Goal: Task Accomplishment & Management: Manage account settings

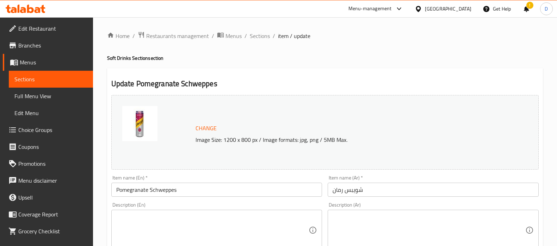
scroll to position [261, 0]
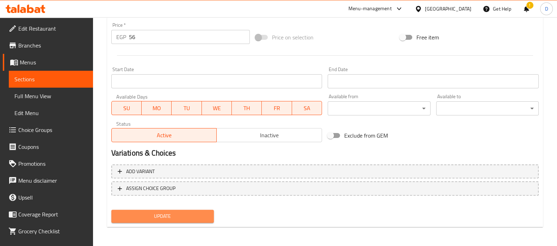
click at [201, 221] on button "Update" at bounding box center [162, 216] width 102 height 13
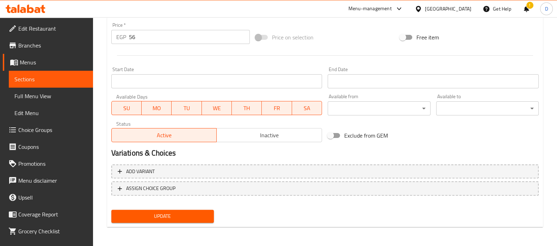
drag, startPoint x: 181, startPoint y: 216, endPoint x: 74, endPoint y: 79, distance: 174.3
click at [74, 79] on div "Edit Restaurant Branches Menus Sections Full Menu View Edit Menu Choice Groups …" at bounding box center [278, 1] width 557 height 490
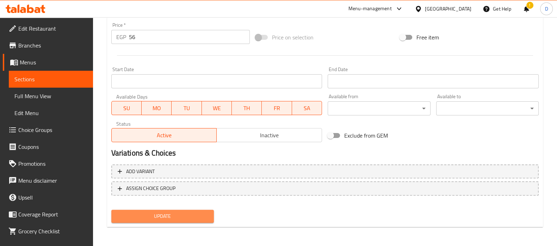
click at [154, 219] on span "Update" at bounding box center [162, 216] width 91 height 9
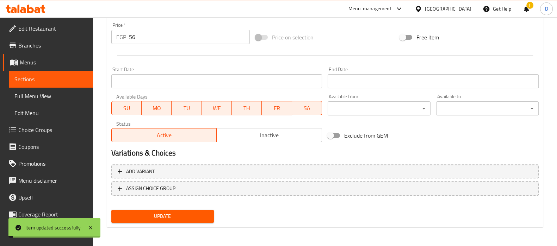
click at [67, 78] on span "Sections" at bounding box center [50, 79] width 73 height 8
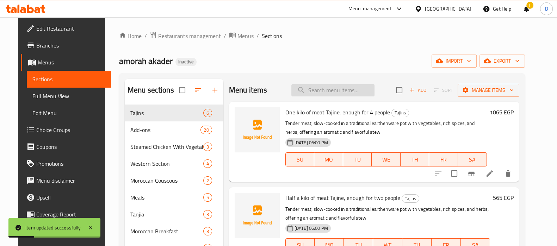
paste input "Birell"
click at [335, 87] on input "search" at bounding box center [332, 90] width 83 height 12
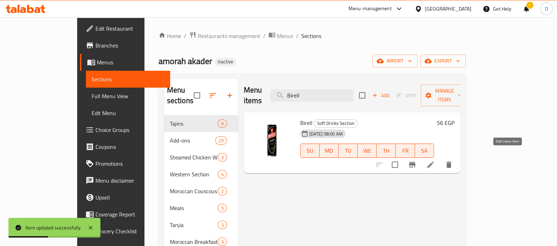
type input "Birell"
click at [434, 161] on icon at bounding box center [430, 165] width 8 height 8
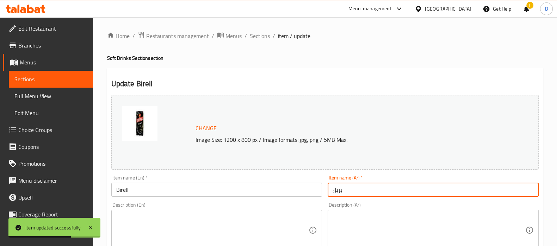
click at [340, 190] on input "بريل" at bounding box center [432, 190] width 211 height 14
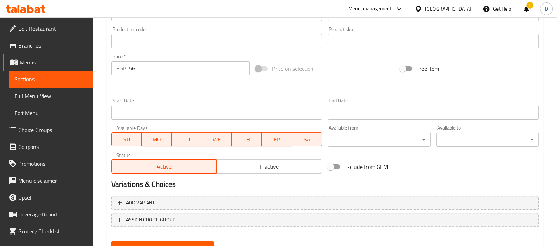
scroll to position [241, 0]
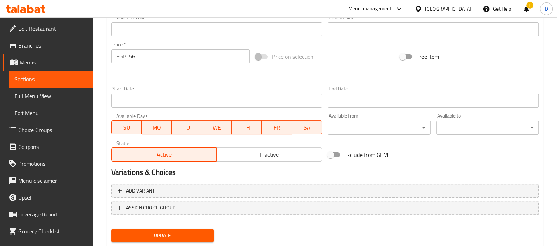
type input "بيريل"
click at [205, 234] on span "Update" at bounding box center [162, 235] width 91 height 9
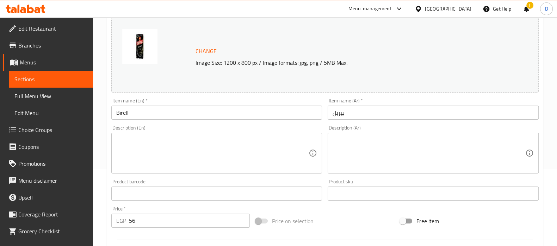
scroll to position [73, 0]
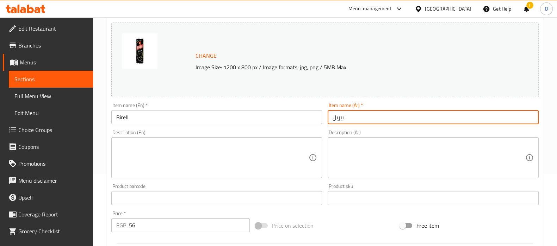
click at [338, 119] on input "بيريل" at bounding box center [432, 117] width 211 height 14
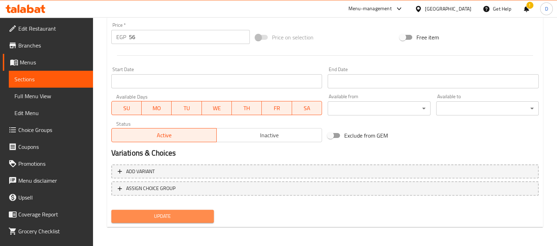
click at [182, 217] on span "Update" at bounding box center [162, 216] width 91 height 9
drag, startPoint x: 193, startPoint y: 216, endPoint x: 196, endPoint y: 208, distance: 7.9
click at [193, 216] on span "Update" at bounding box center [162, 216] width 91 height 9
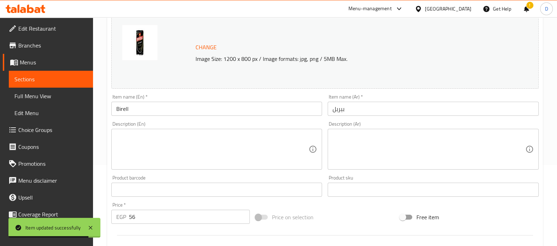
scroll to position [79, 0]
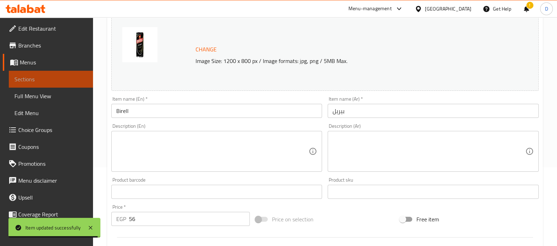
click at [54, 76] on span "Sections" at bounding box center [50, 79] width 73 height 8
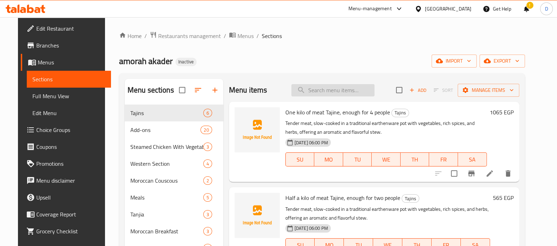
click at [302, 90] on input "search" at bounding box center [332, 90] width 83 height 12
paste input "Fury Energy Drink"
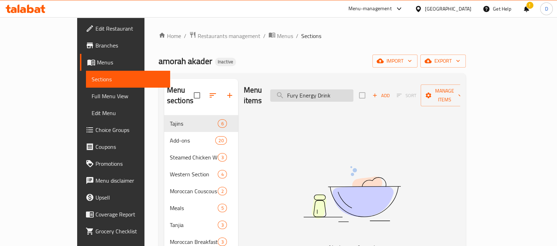
click at [331, 89] on input "Fury Energy Drink" at bounding box center [311, 95] width 83 height 12
paste input "iori"
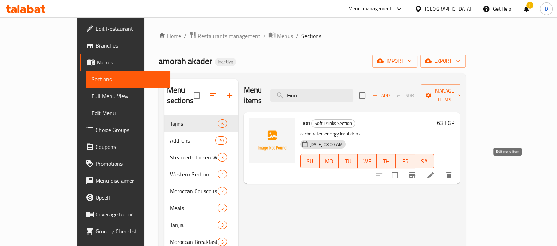
type input "Fiori"
click at [434, 171] on icon at bounding box center [430, 175] width 8 height 8
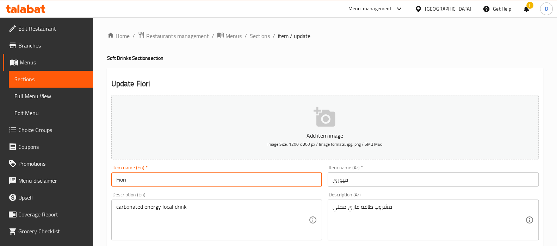
drag, startPoint x: 131, startPoint y: 178, endPoint x: 90, endPoint y: 177, distance: 41.6
paste input "ury"
type input "Fury"
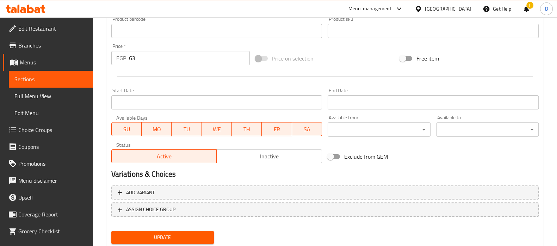
scroll to position [251, 0]
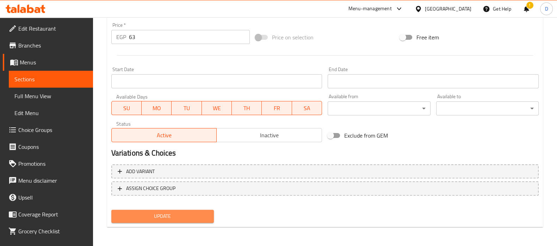
click at [144, 213] on span "Update" at bounding box center [162, 216] width 91 height 9
click at [139, 216] on span "Update" at bounding box center [162, 216] width 91 height 9
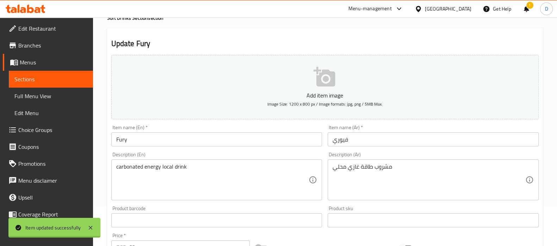
scroll to position [39, 0]
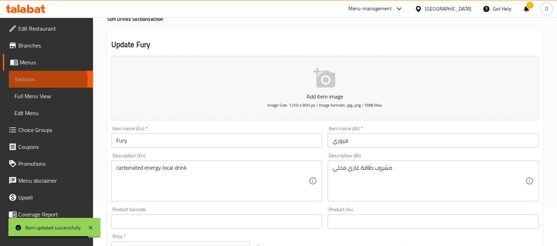
click at [40, 80] on span "Sections" at bounding box center [50, 79] width 73 height 8
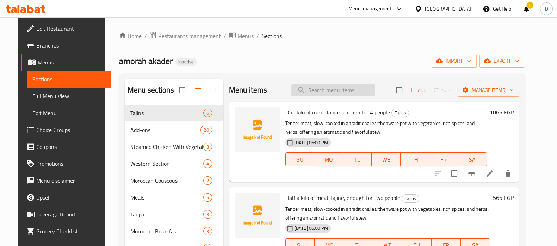
click at [321, 95] on input "search" at bounding box center [332, 90] width 83 height 12
paste input "Yansoon"
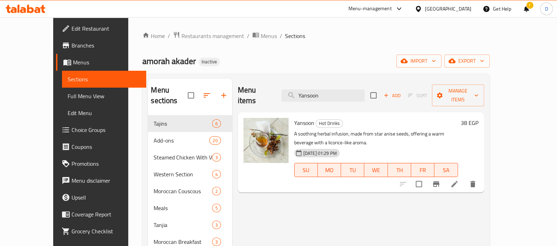
type input "Yansoon"
click at [464, 178] on li at bounding box center [454, 184] width 20 height 13
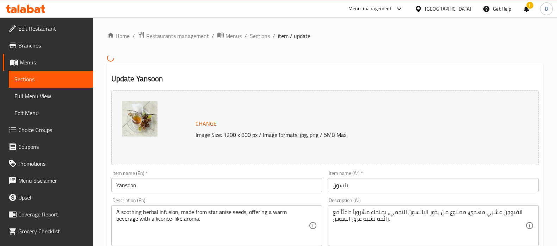
click at [248, 187] on input "Yansoon" at bounding box center [216, 185] width 211 height 14
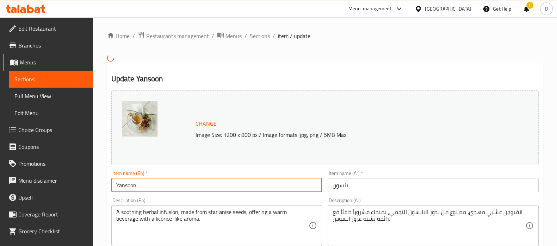
click at [248, 187] on input "Yansoon" at bounding box center [216, 185] width 211 height 14
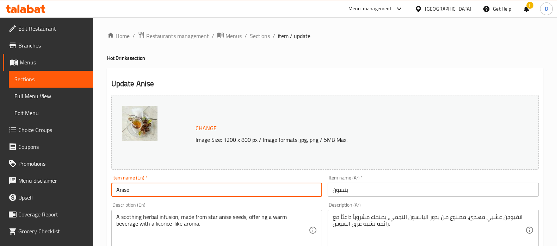
click at [206, 187] on input "Anise" at bounding box center [216, 190] width 211 height 14
type input "Anise"
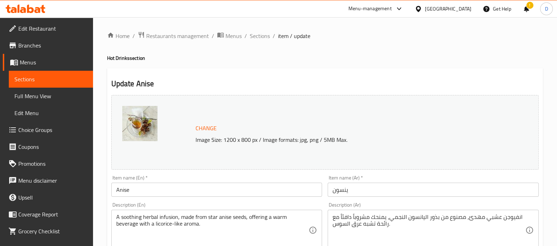
click at [144, 193] on input "Anise" at bounding box center [216, 190] width 211 height 14
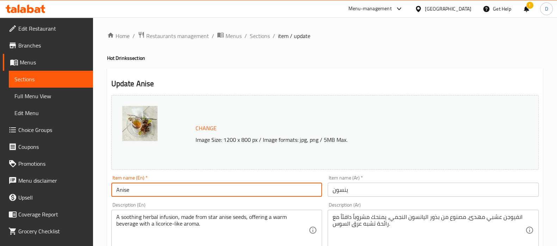
click at [144, 193] on input "Anise" at bounding box center [216, 190] width 211 height 14
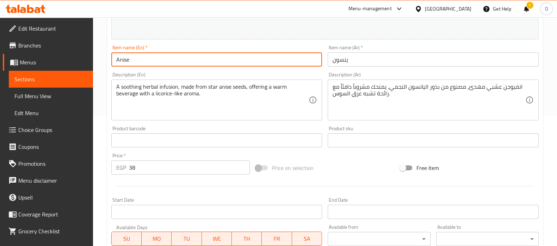
scroll to position [261, 0]
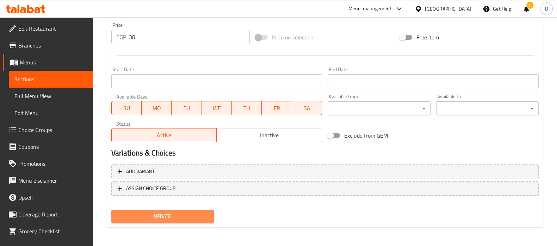
click at [184, 212] on span "Update" at bounding box center [162, 216] width 91 height 9
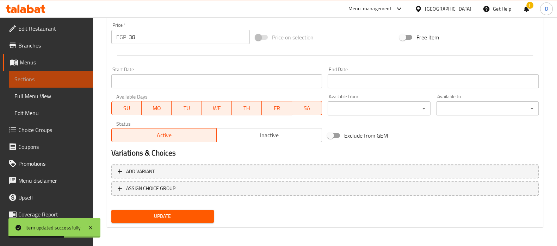
click at [69, 80] on span "Sections" at bounding box center [50, 79] width 73 height 8
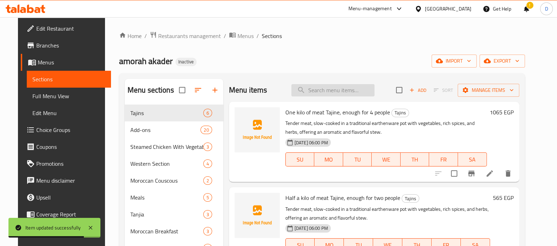
click at [318, 91] on input "search" at bounding box center [332, 90] width 83 height 12
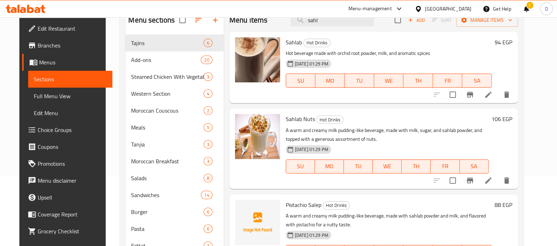
scroll to position [70, 0]
type input "sahl"
click at [498, 100] on li at bounding box center [488, 94] width 20 height 13
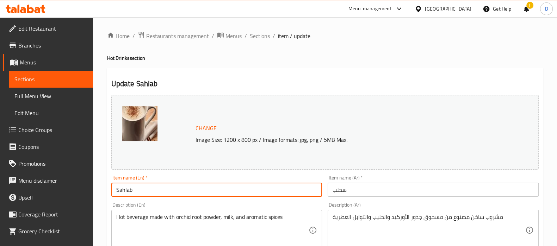
click at [126, 190] on input "Sahlab" at bounding box center [216, 190] width 211 height 14
paste input "lep"
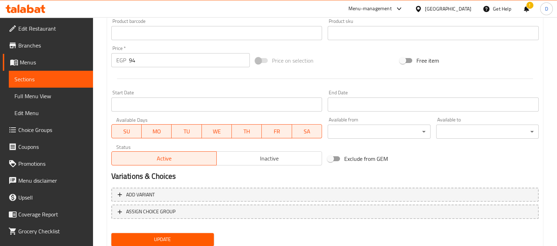
scroll to position [248, 0]
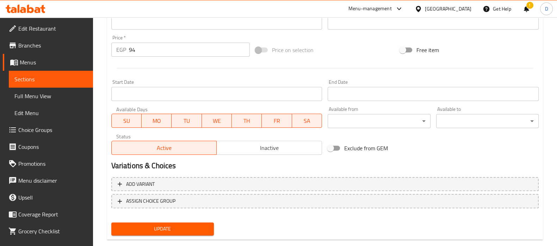
type input "Salep"
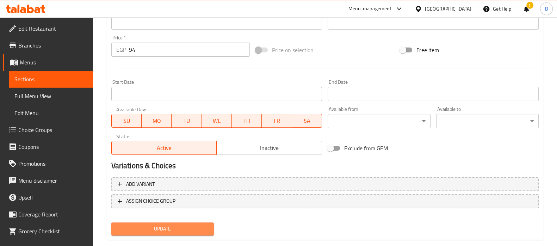
click at [149, 226] on span "Update" at bounding box center [162, 229] width 91 height 9
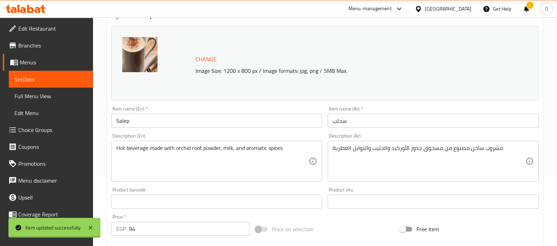
scroll to position [65, 0]
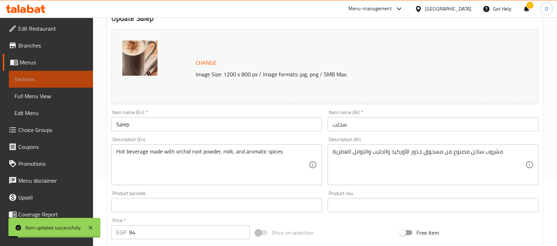
click at [66, 75] on span "Sections" at bounding box center [50, 79] width 73 height 8
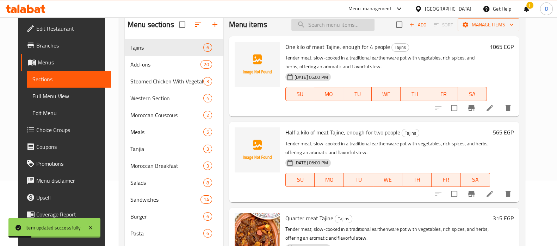
click at [323, 21] on input "search" at bounding box center [332, 25] width 83 height 12
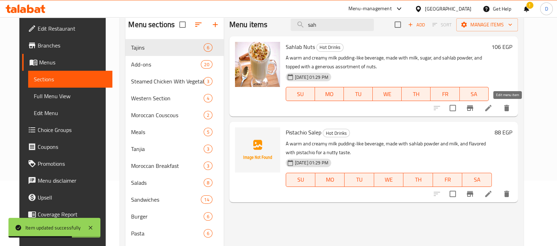
type input "sah"
click at [492, 111] on icon at bounding box center [488, 108] width 8 height 8
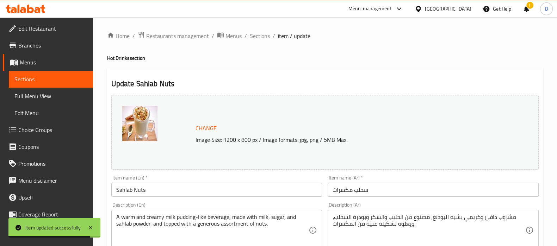
click at [126, 188] on input "Sahlab Nuts" at bounding box center [216, 190] width 211 height 14
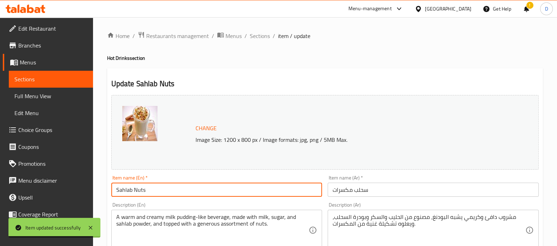
click at [126, 188] on input "Sahlab Nuts" at bounding box center [216, 190] width 211 height 14
paste input "lep"
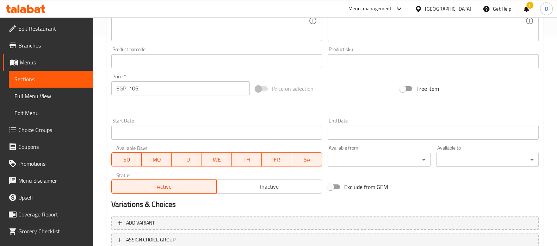
scroll to position [261, 0]
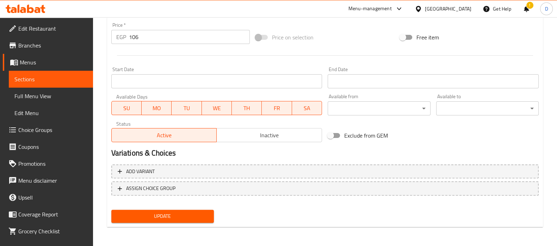
type input "Salep Nuts"
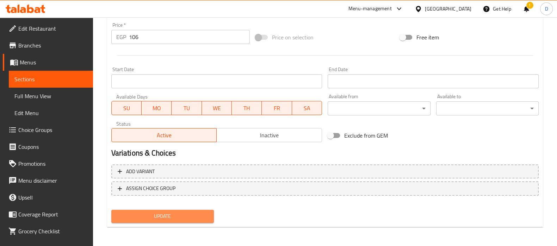
click at [173, 212] on span "Update" at bounding box center [162, 216] width 91 height 9
click at [190, 212] on span "Update" at bounding box center [162, 216] width 91 height 9
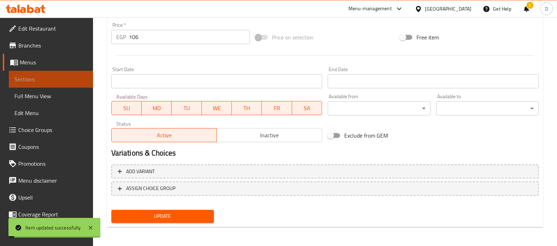
click at [74, 76] on span "Sections" at bounding box center [50, 79] width 73 height 8
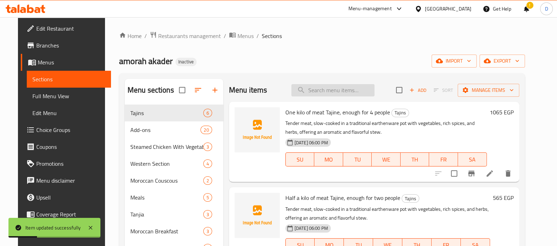
click at [319, 92] on input "search" at bounding box center [332, 90] width 83 height 12
paste input "Iced Dark Mocha"
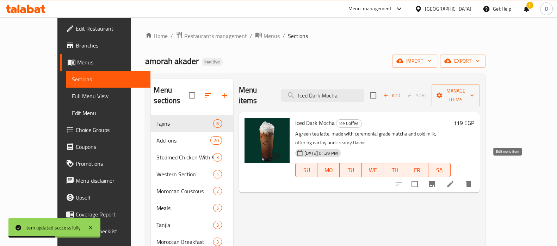
type input "Iced Dark Mocha"
click at [454, 180] on icon at bounding box center [450, 184] width 8 height 8
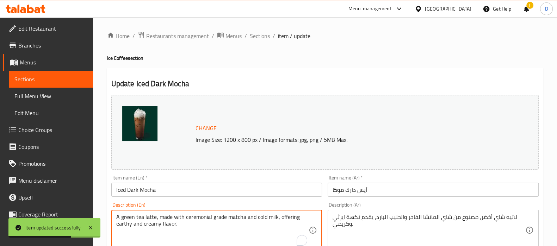
click at [285, 219] on textarea "A green tea latte, made with ceremonial grade matcha and cold milk, offering ea…" at bounding box center [212, 230] width 193 height 33
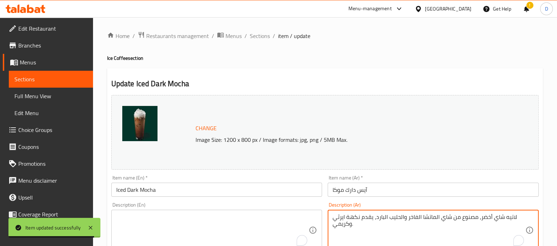
click at [357, 216] on textarea "لاتيه شاي أخضر، مصنوع من شاي الماتشا الفاخر والحليب البارد، يقدم نكهة ايرثي وكر…" at bounding box center [428, 230] width 193 height 33
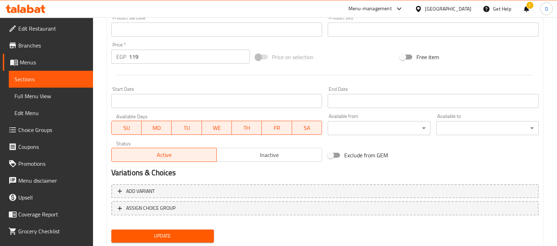
scroll to position [261, 0]
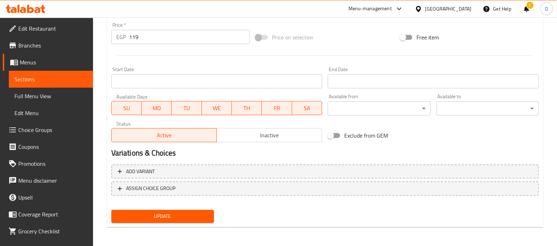
click at [207, 219] on span "Update" at bounding box center [162, 216] width 91 height 9
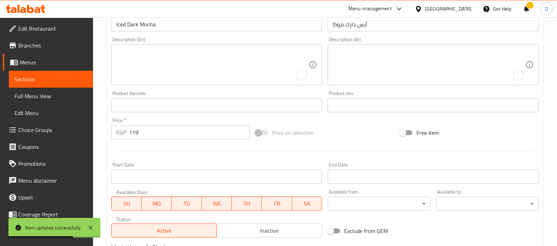
scroll to position [165, 0]
click at [68, 85] on link "Sections" at bounding box center [51, 79] width 84 height 17
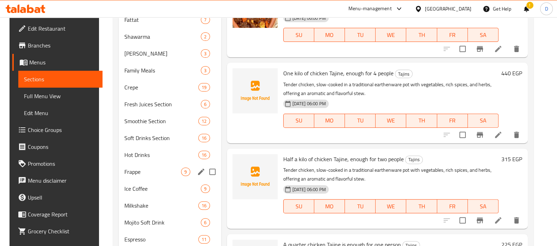
scroll to position [337, 0]
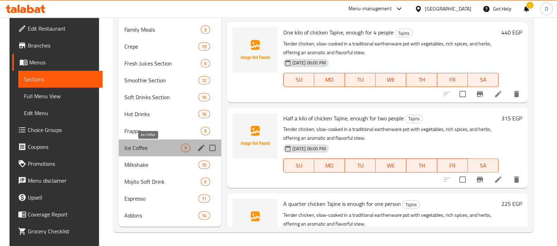
click at [146, 149] on span "Ice Coffee" at bounding box center [152, 148] width 57 height 8
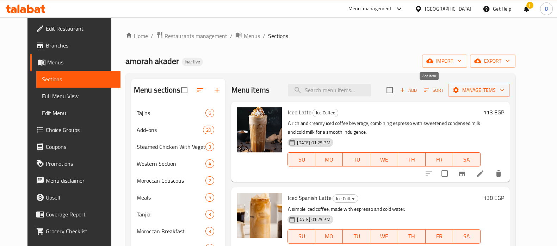
click at [418, 94] on span "Add" at bounding box center [407, 90] width 19 height 8
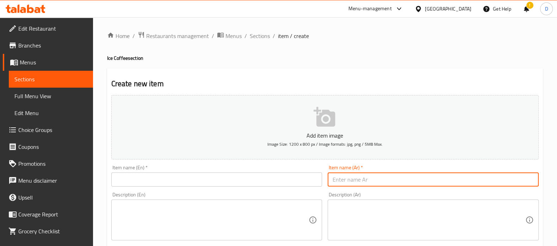
click at [350, 186] on input "text" at bounding box center [432, 179] width 211 height 14
paste input "[DEMOGRAPHIC_DATA] ديرتي ماتشا"
type input "[DEMOGRAPHIC_DATA] ديرتي ماتشا"
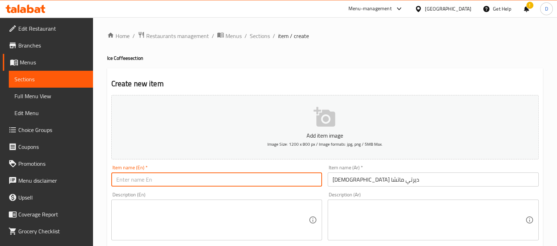
click at [164, 181] on input "text" at bounding box center [216, 179] width 211 height 14
paste input "Ice Dirty Matcha"
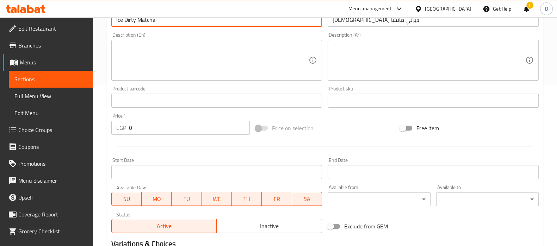
scroll to position [165, 0]
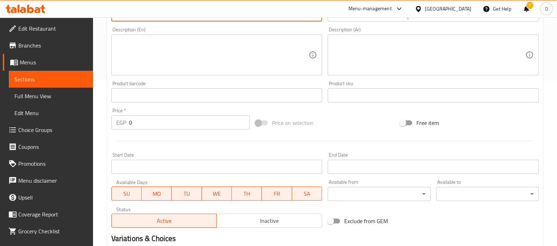
type input "Ice Dirty Matcha"
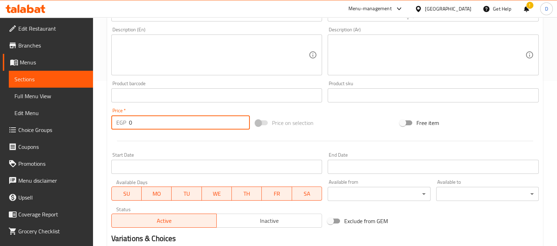
drag, startPoint x: 137, startPoint y: 120, endPoint x: 125, endPoint y: 120, distance: 11.6
click at [125, 120] on div "EGP 0 Price *" at bounding box center [180, 122] width 139 height 14
type input "125"
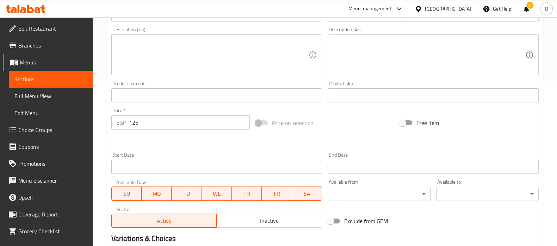
click at [105, 125] on div "Home / Restaurants management / Menus / Sections / item / create Ice Coffee sec…" at bounding box center [325, 92] width 464 height 480
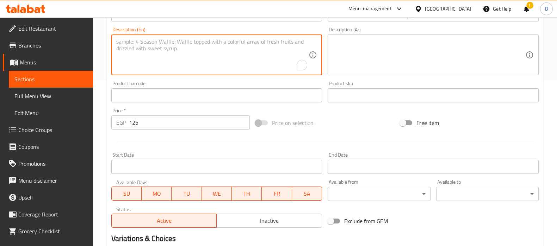
click at [188, 54] on textarea "To enrich screen reader interactions, please activate Accessibility in Grammarl…" at bounding box center [212, 54] width 193 height 33
paste textarea "A creamy and nutty iced coffee, blending espresso and cold milk with a rich, sa…"
type textarea "A creamy and nutty iced coffee, blending espresso and cold milk with a rich, sa…"
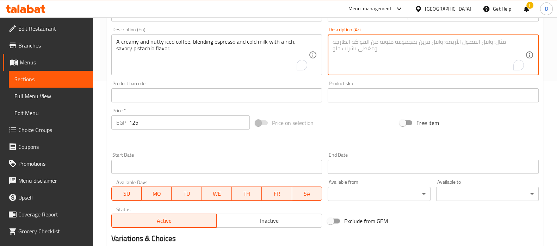
click at [375, 39] on textarea "To enrich screen reader interactions, please activate Accessibility in Grammarl…" at bounding box center [428, 54] width 193 height 33
paste textarea "قهوة مثلجة كريمية وجوزية، تمزج الإسبريسو والحليب البارد مع نكهة الفستق الغنية و…"
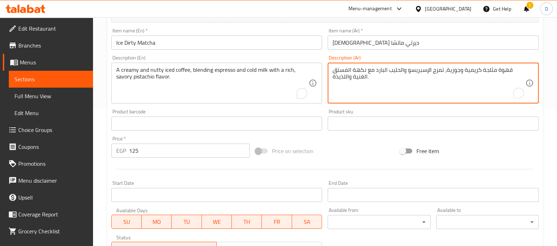
scroll to position [136, 0]
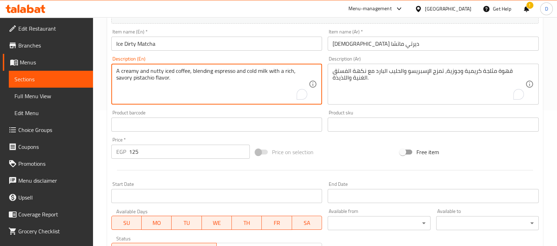
drag, startPoint x: 168, startPoint y: 73, endPoint x: 194, endPoint y: 72, distance: 26.1
click at [194, 72] on textarea "A creamy and nutty iced coffee, blending espresso and cold milk with a rich, sa…" at bounding box center [212, 84] width 193 height 33
drag, startPoint x: 184, startPoint y: 71, endPoint x: 231, endPoint y: 74, distance: 46.9
click at [231, 74] on textarea "A creamy and nutty iced coffee, blending espresso and cold milk with a rich, sa…" at bounding box center [212, 84] width 193 height 33
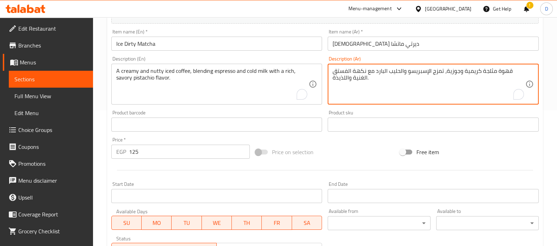
drag, startPoint x: 344, startPoint y: 78, endPoint x: 336, endPoint y: 78, distance: 8.1
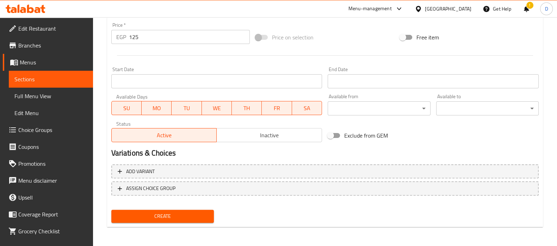
type textarea "قهوة مثلجة كريمية وجوزية، تمزج الإسبريسو والحليب البارد مع نكهة الفستق الغنية و…"
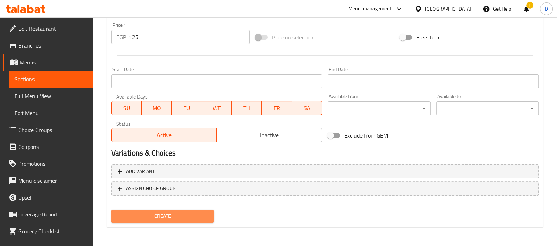
click at [194, 214] on span "Create" at bounding box center [162, 216] width 91 height 9
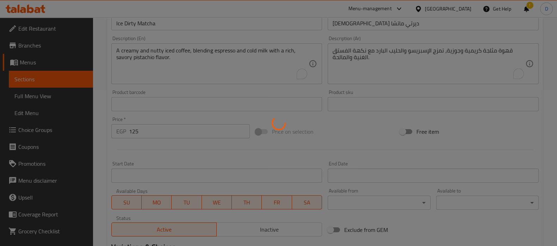
type input "0"
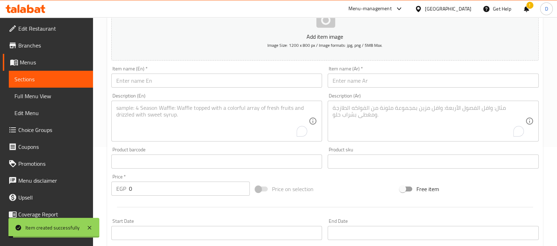
scroll to position [98, 0]
click at [76, 76] on span "Sections" at bounding box center [50, 79] width 73 height 8
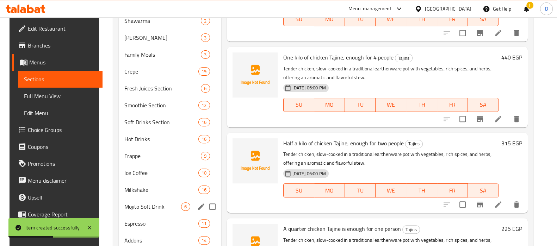
scroll to position [318, 0]
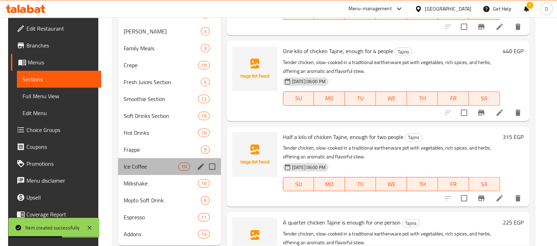
click at [144, 171] on div "Ice Coffee 10" at bounding box center [169, 166] width 103 height 17
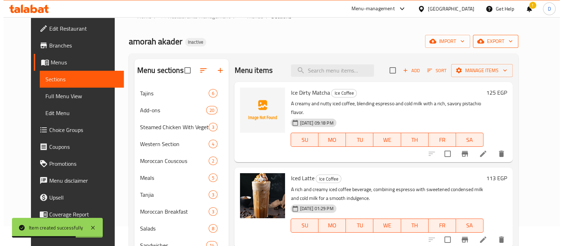
scroll to position [8, 0]
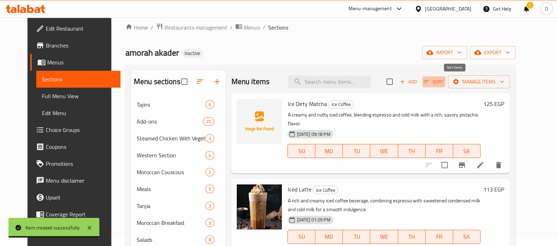
click at [443, 80] on span "Sort" at bounding box center [433, 82] width 19 height 8
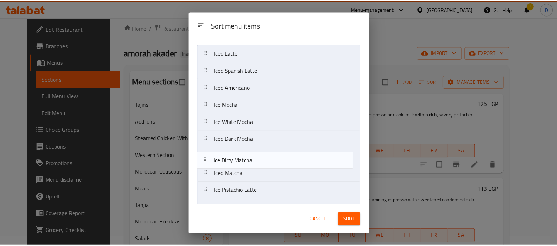
scroll to position [27, 0]
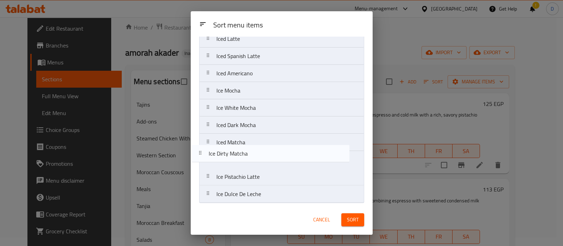
drag, startPoint x: 263, startPoint y: 69, endPoint x: 255, endPoint y: 166, distance: 97.1
click at [255, 166] on nav "Ice Dirty Matcha Iced Latte Iced Spanish Latte Iced Americano Ice Mocha Ice Whi…" at bounding box center [281, 116] width 165 height 173
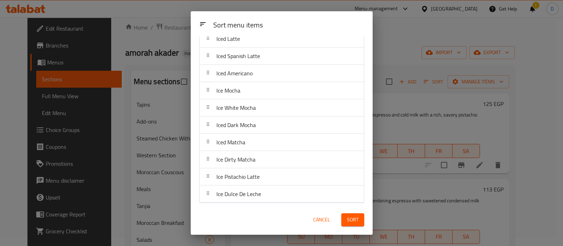
click at [347, 219] on span "Sort" at bounding box center [353, 219] width 12 height 9
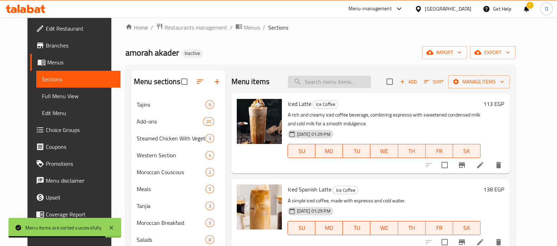
click at [338, 82] on input "search" at bounding box center [329, 82] width 83 height 12
paste input "Peach Colada Milkshake"
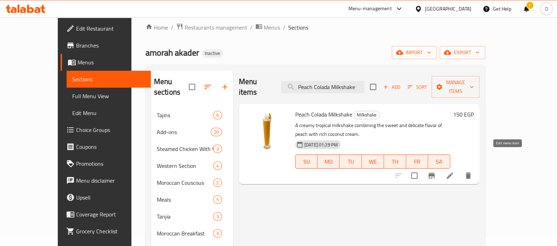
type input "Peach Colada Milkshake"
click at [454, 171] on icon at bounding box center [449, 175] width 8 height 8
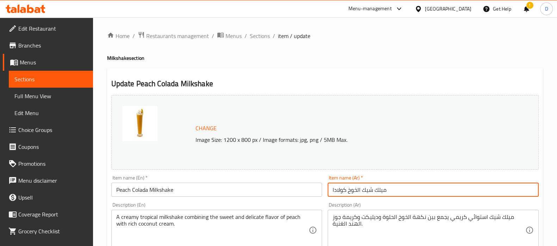
click at [358, 189] on input "ميلك شيك الخوخ كولادا" at bounding box center [432, 190] width 211 height 14
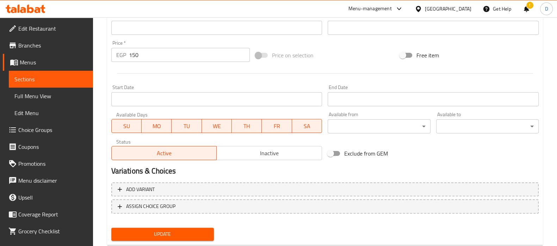
scroll to position [261, 0]
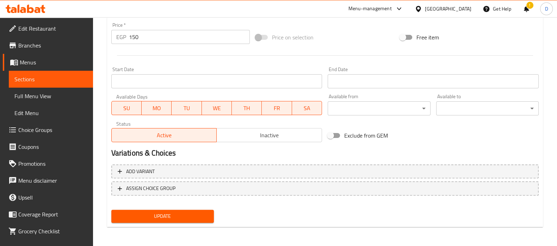
type input "ميلك شيك بيتش كولادا"
click at [193, 212] on span "Update" at bounding box center [162, 216] width 91 height 9
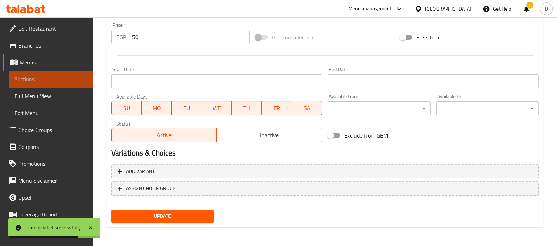
click at [54, 79] on span "Sections" at bounding box center [50, 79] width 73 height 8
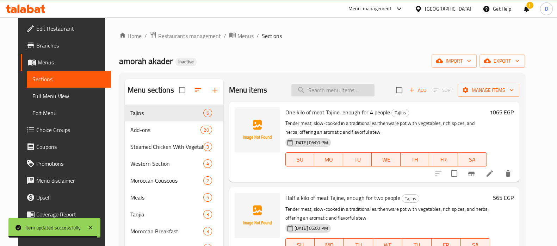
paste input "Hawaiian"
click at [328, 95] on input "Hawaiian" at bounding box center [332, 90] width 83 height 12
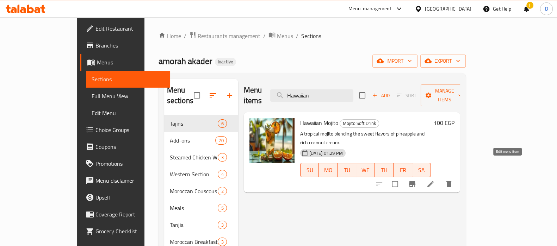
type input "Hawaiian"
click at [433, 181] on icon at bounding box center [430, 184] width 6 height 6
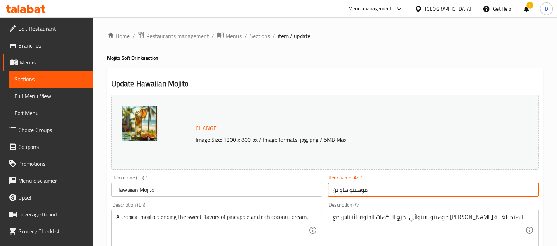
drag, startPoint x: 335, startPoint y: 190, endPoint x: 329, endPoint y: 191, distance: 6.0
click at [329, 191] on input "موهيتو هاواين" at bounding box center [432, 190] width 211 height 14
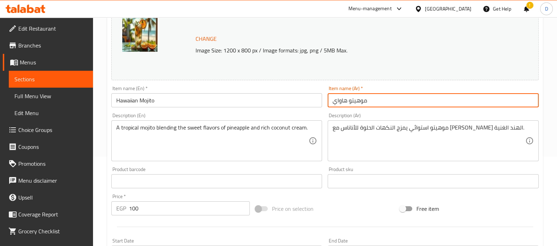
scroll to position [261, 0]
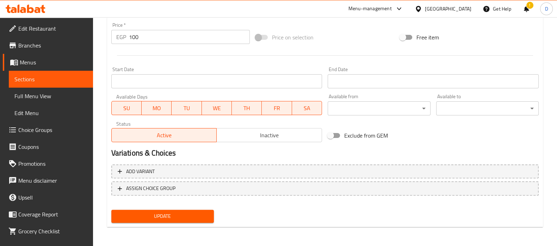
type input "موهيتو هاواي"
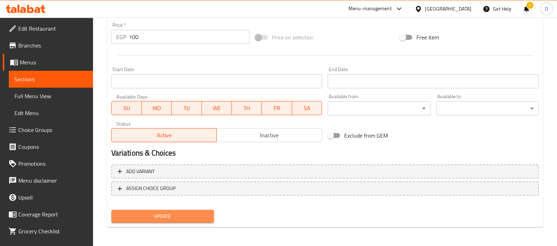
click at [180, 210] on button "Update" at bounding box center [162, 216] width 102 height 13
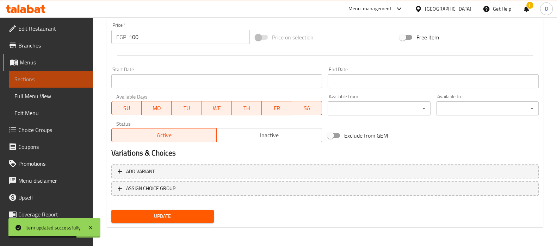
click at [68, 77] on span "Sections" at bounding box center [50, 79] width 73 height 8
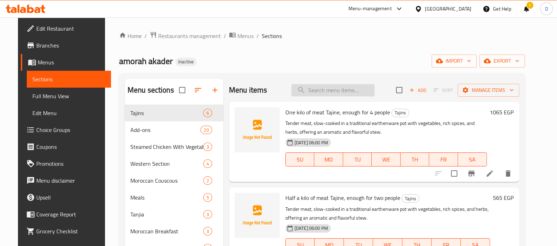
click at [356, 92] on input "search" at bounding box center [332, 90] width 83 height 12
paste input "Add blueberry head"
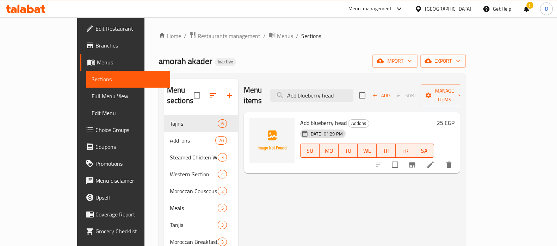
type input "Add blueberry head"
click at [440, 158] on li at bounding box center [430, 164] width 20 height 13
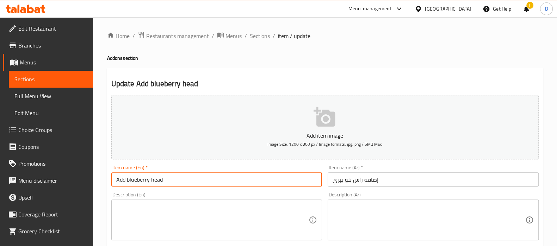
click at [154, 180] on input "Add blueberry head" at bounding box center [216, 179] width 211 height 14
click at [126, 182] on input "Add blueberry" at bounding box center [216, 179] width 211 height 14
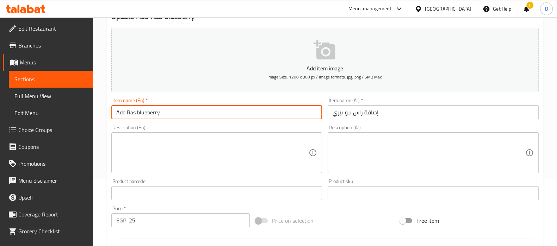
scroll to position [251, 0]
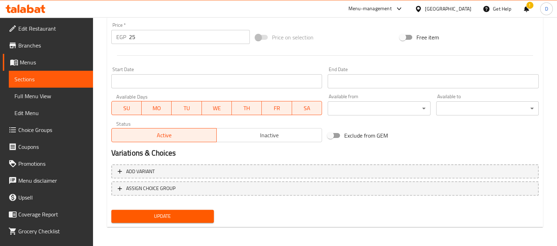
type input "Add Ras blueberry"
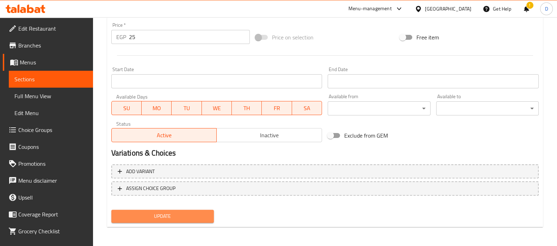
click at [141, 215] on span "Update" at bounding box center [162, 216] width 91 height 9
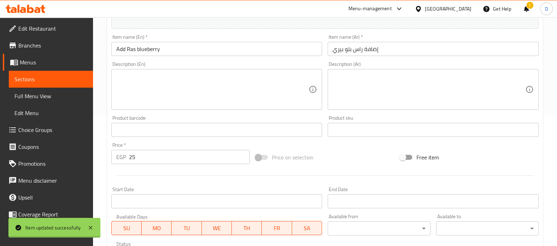
scroll to position [130, 0]
click at [77, 76] on span "Sections" at bounding box center [50, 79] width 73 height 8
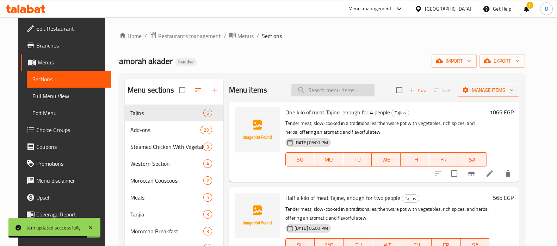
paste input "dulce de leche"
click at [329, 93] on input "dulce de leche" at bounding box center [332, 90] width 83 height 12
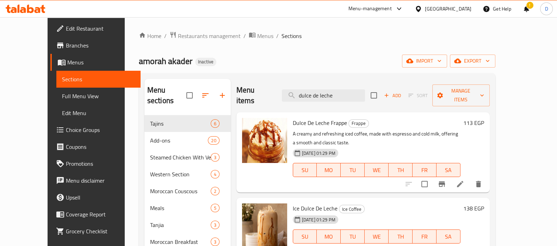
type input "dulce de leche"
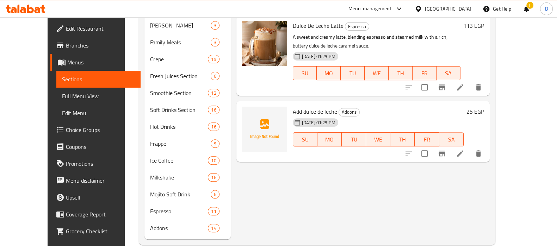
scroll to position [336, 0]
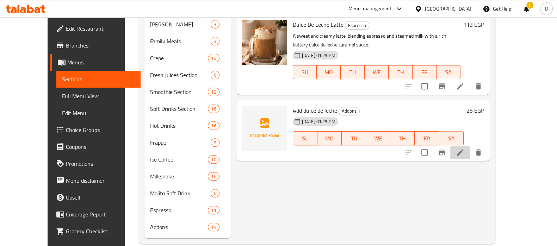
click at [470, 146] on li at bounding box center [460, 152] width 20 height 13
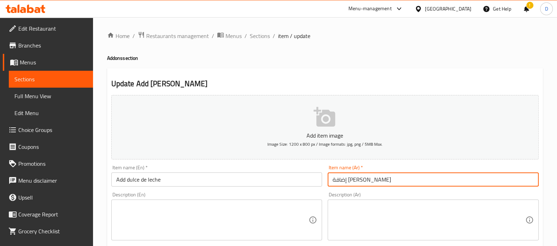
drag, startPoint x: 368, startPoint y: 181, endPoint x: 333, endPoint y: 182, distance: 35.2
click at [333, 182] on input "إضافة [PERSON_NAME]" at bounding box center [432, 179] width 211 height 14
paste input "ي ل"
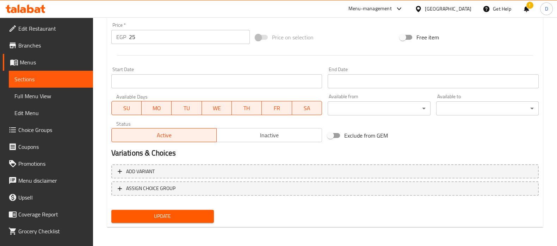
type input "إضافة [PERSON_NAME]"
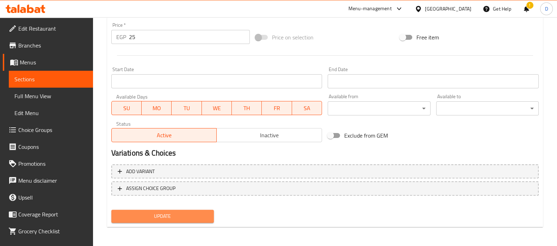
click at [194, 219] on span "Update" at bounding box center [162, 216] width 91 height 9
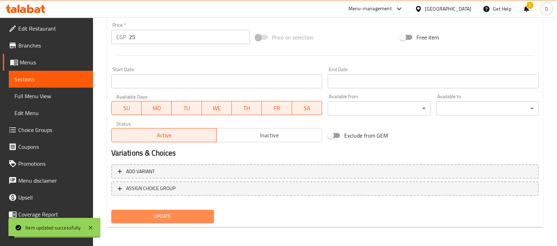
click at [194, 219] on span "Update" at bounding box center [162, 216] width 91 height 9
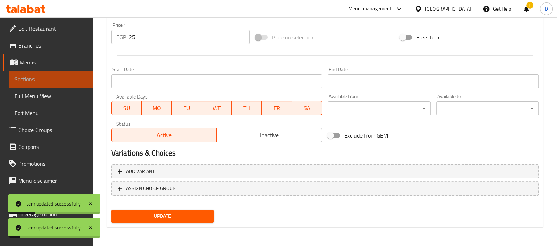
click at [72, 73] on link "Sections" at bounding box center [51, 79] width 84 height 17
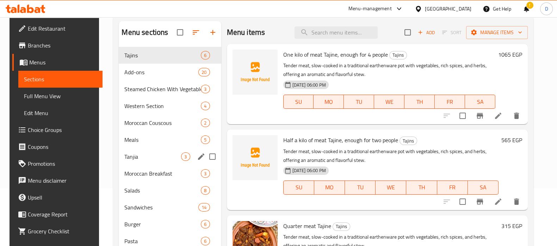
scroll to position [52, 0]
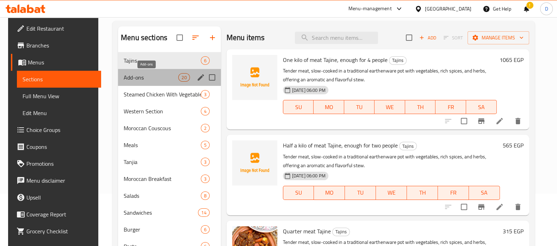
click at [152, 75] on span "Add-ons" at bounding box center [151, 77] width 55 height 8
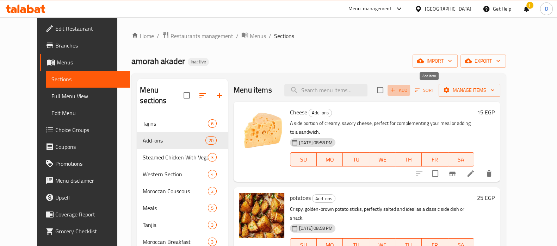
click at [408, 91] on span "Add" at bounding box center [398, 90] width 19 height 8
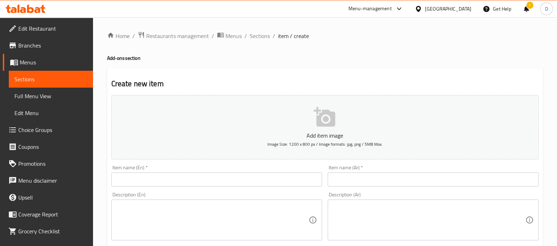
click at [346, 175] on input "text" at bounding box center [432, 179] width 211 height 14
paste input "رمكال تومية سبايسي كبير"
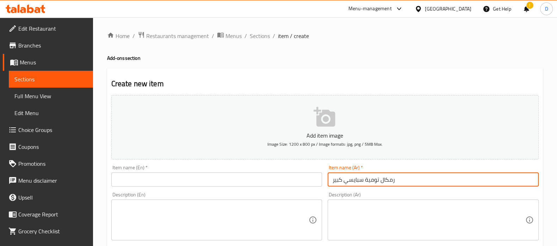
type input "رمكال تومية سبايسي كبير"
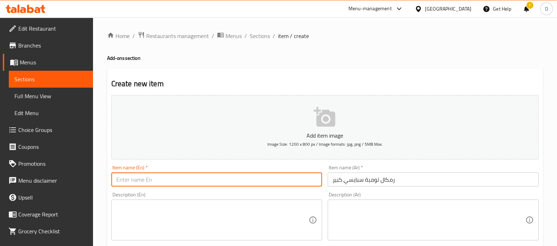
click at [200, 181] on input "text" at bounding box center [216, 179] width 211 height 14
paste input "Large Spicy Tomato Pasta"
click at [170, 179] on input "Large Spicy Tomato Pasta" at bounding box center [216, 179] width 211 height 14
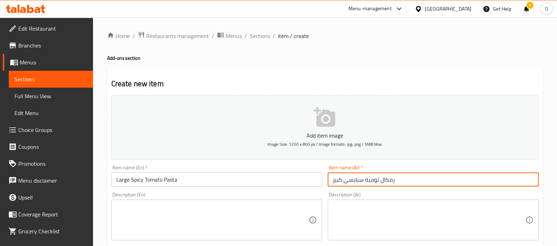
drag, startPoint x: 375, startPoint y: 180, endPoint x: 366, endPoint y: 181, distance: 9.5
click at [366, 181] on input "رمكال تومية سبايسي كبير" at bounding box center [432, 179] width 211 height 14
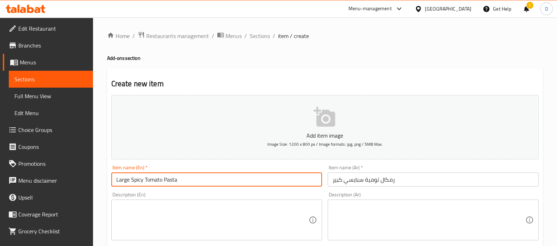
click at [143, 182] on input "Large Spicy Tomato Pasta" at bounding box center [216, 179] width 211 height 14
drag, startPoint x: 145, startPoint y: 181, endPoint x: 196, endPoint y: 179, distance: 51.1
click at [196, 179] on input "Large Spicy Tomato Pasta" at bounding box center [216, 179] width 211 height 14
paste input "Garlic dip"
click at [200, 180] on input "Large Spicy Garlic dip Ramkal" at bounding box center [216, 179] width 211 height 14
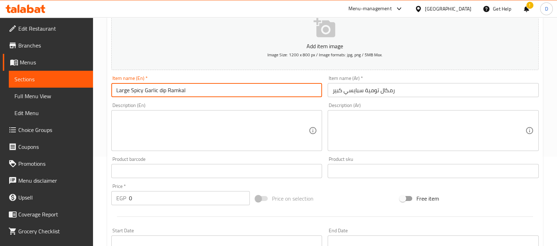
scroll to position [94, 0]
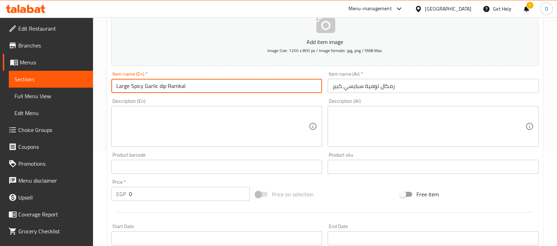
type input "Large Spicy Garlic dip Ramkal"
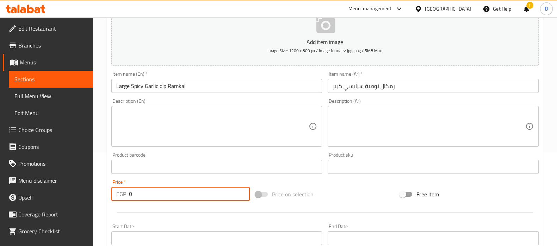
click at [130, 195] on input "0" at bounding box center [189, 194] width 121 height 14
type input "20"
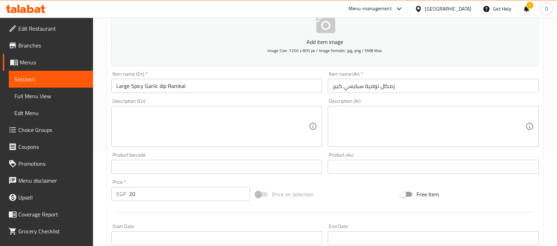
click at [103, 197] on div "Home / Restaurants management / Menus / Sections / item / create Add-ons sectio…" at bounding box center [325, 164] width 464 height 480
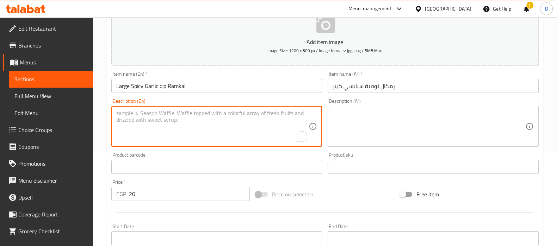
click at [213, 125] on textarea "To enrich screen reader interactions, please activate Accessibility in Grammarl…" at bounding box center [212, 126] width 193 height 33
paste textarea "A large, spicy tomato paste, perfect for adding a fiery and robust flavor to yo…"
type textarea "A large, spicy tomato paste, perfect for adding a fiery and robust flavor to yo…"
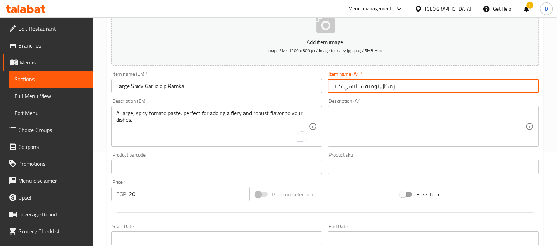
click at [380, 87] on input "رمكال تومية سبايسي كبير" at bounding box center [432, 86] width 211 height 14
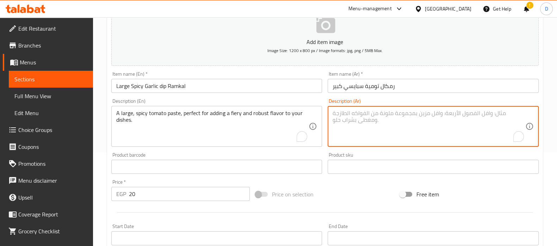
click at [356, 125] on textarea "To enrich screen reader interactions, please activate Accessibility in Grammarl…" at bounding box center [428, 126] width 193 height 33
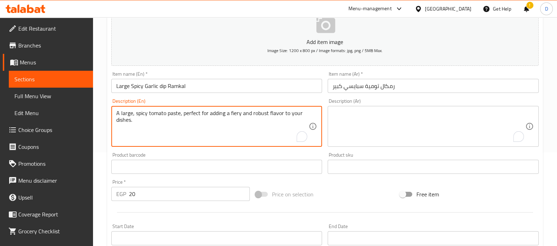
click at [298, 117] on textarea "A large, spicy tomato paste, perfect for adding a fiery and robust flavor to yo…" at bounding box center [212, 126] width 193 height 33
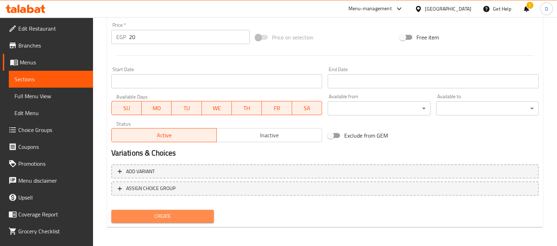
click at [206, 212] on span "Create" at bounding box center [162, 216] width 91 height 9
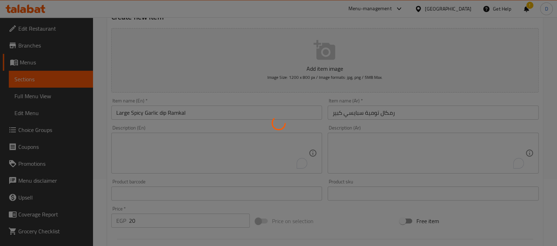
type input "0"
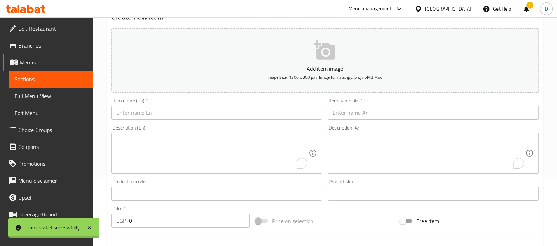
scroll to position [53, 0]
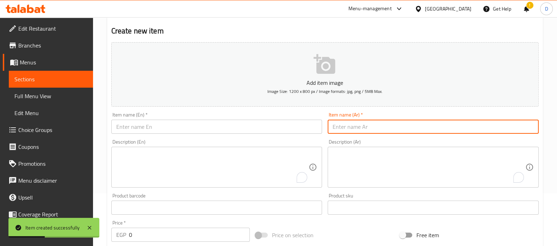
paste input "رمكال تومية سبايسي صغير"
click at [345, 125] on input "text" at bounding box center [432, 127] width 211 height 14
type input "رمكال تومية سبايسي صغير"
click at [179, 127] on input "text" at bounding box center [216, 127] width 211 height 14
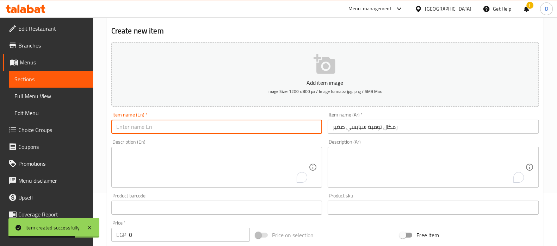
paste input "Large Spicy Tummy Ramkal"
click at [126, 128] on input "Large Spicy Tummy Ramkal" at bounding box center [216, 127] width 211 height 14
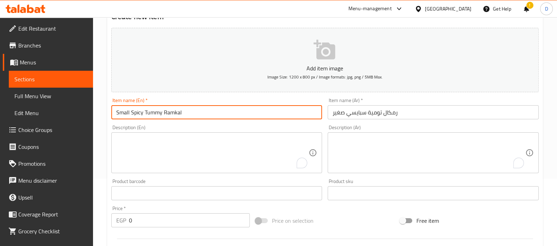
scroll to position [68, 0]
click at [153, 114] on input "Small Spicy Tummy Ramkal" at bounding box center [216, 112] width 211 height 14
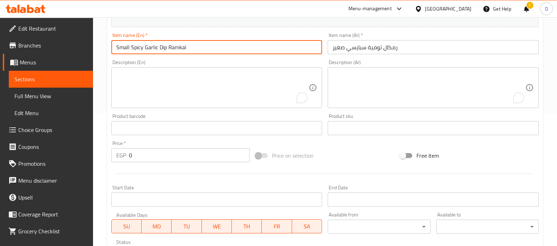
scroll to position [133, 0]
type input "Small Spicy Garlic Dip Ramkal"
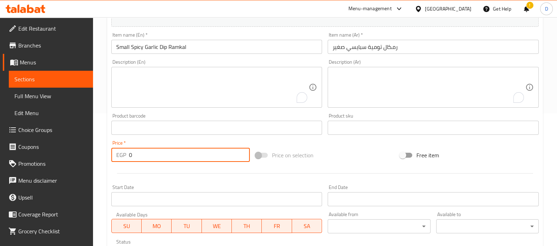
drag, startPoint x: 144, startPoint y: 154, endPoint x: 130, endPoint y: 158, distance: 14.4
click at [130, 158] on input "0" at bounding box center [189, 155] width 121 height 14
drag, startPoint x: 130, startPoint y: 158, endPoint x: 137, endPoint y: 157, distance: 7.5
click at [137, 157] on input "0" at bounding box center [189, 155] width 121 height 14
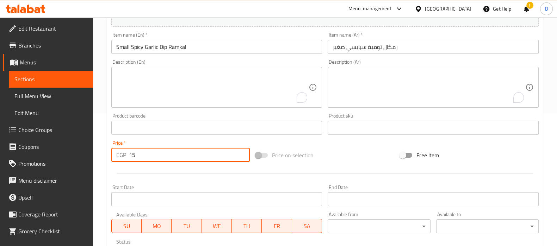
type input "15"
click at [120, 174] on div at bounding box center [324, 173] width 433 height 17
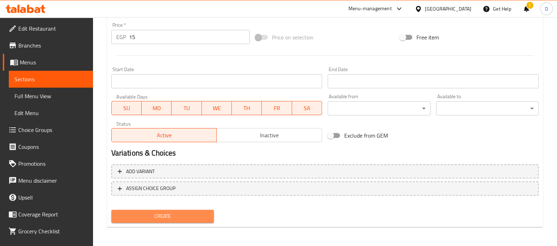
click at [150, 217] on span "Create" at bounding box center [162, 216] width 91 height 9
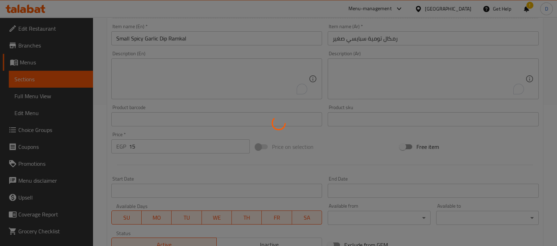
type input "0"
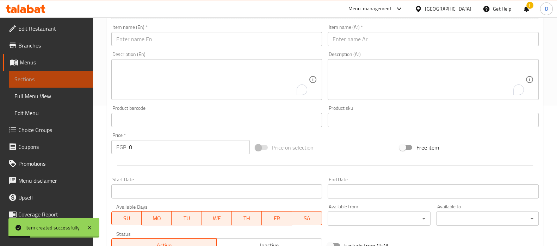
click at [67, 77] on span "Sections" at bounding box center [50, 79] width 73 height 8
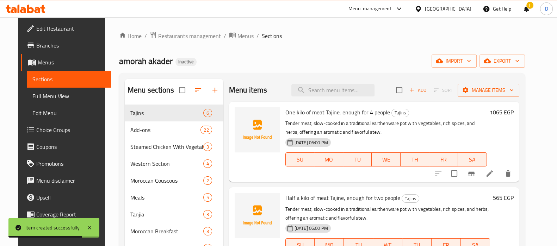
click at [277, 59] on div "amorah akader Inactive import export" at bounding box center [322, 61] width 406 height 13
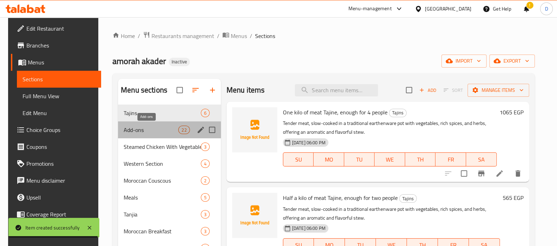
click at [175, 130] on span "Add-ons" at bounding box center [151, 130] width 55 height 8
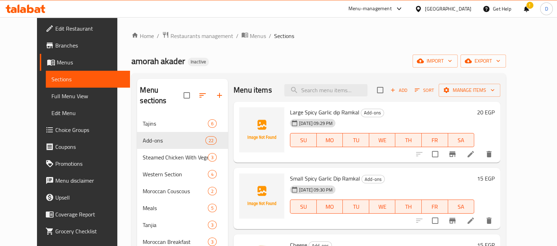
click at [347, 62] on div "amorah akader Inactive import export" at bounding box center [318, 61] width 374 height 13
click at [500, 64] on span "export" at bounding box center [483, 61] width 34 height 9
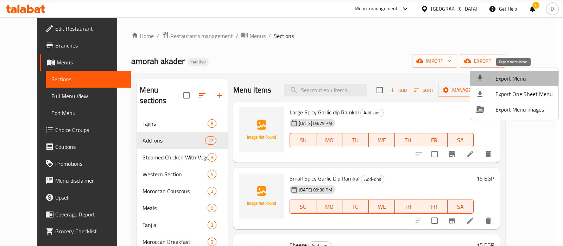
click at [505, 74] on span "Export Menu" at bounding box center [524, 78] width 57 height 8
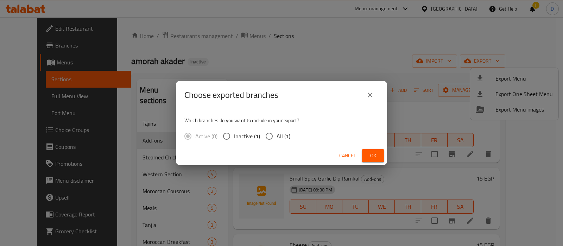
click at [283, 139] on span "All (1)" at bounding box center [284, 136] width 14 height 8
click at [277, 139] on input "All (1)" at bounding box center [269, 136] width 15 height 15
radio input "true"
click at [380, 157] on button "Ok" at bounding box center [373, 155] width 23 height 13
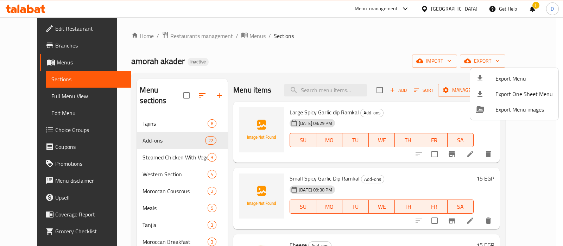
click at [170, 132] on div at bounding box center [281, 123] width 563 height 246
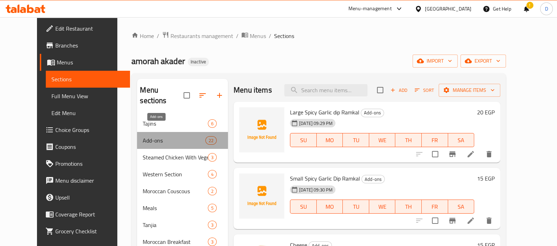
click at [170, 136] on span "Add-ons" at bounding box center [174, 140] width 62 height 8
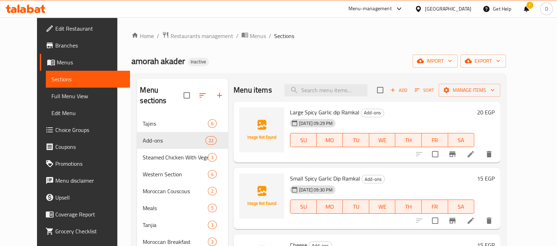
click at [250, 101] on div "Menu items Add Sort Manage items" at bounding box center [366, 90] width 266 height 23
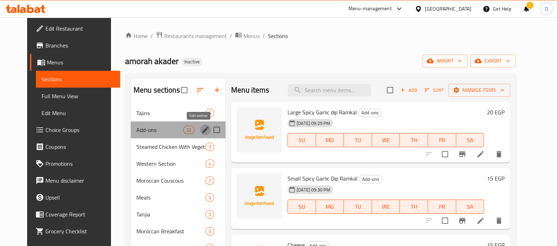
click at [202, 130] on icon "edit" at bounding box center [205, 130] width 6 height 6
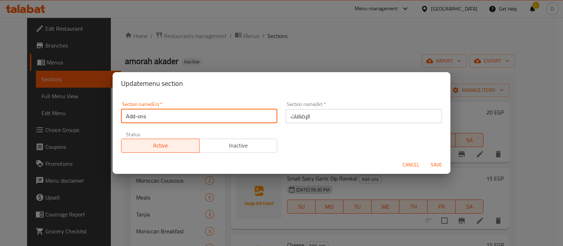
drag, startPoint x: 148, startPoint y: 118, endPoint x: 111, endPoint y: 119, distance: 37.0
click at [111, 119] on div "Update menu section Section name(En)   * Add-ons Section name(En) * Section nam…" at bounding box center [281, 123] width 563 height 246
type input "ث"
type input "Extras"
click at [425, 158] on button "Save" at bounding box center [436, 164] width 23 height 13
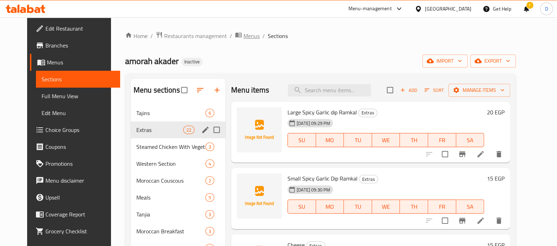
click at [243, 36] on span "Menus" at bounding box center [251, 36] width 16 height 8
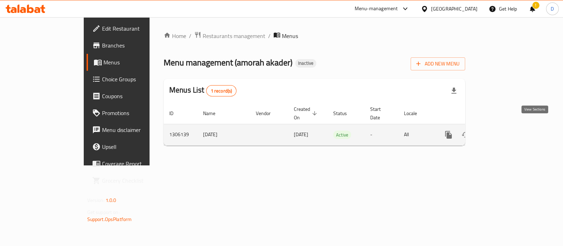
click at [504, 131] on icon "enhanced table" at bounding box center [499, 135] width 8 height 8
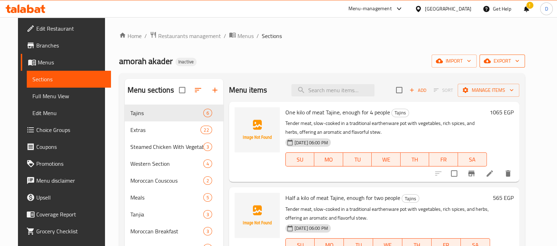
click at [518, 58] on span "export" at bounding box center [502, 61] width 34 height 9
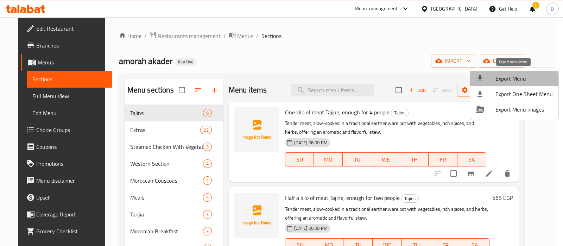
click at [513, 83] on span "Export Menu" at bounding box center [524, 78] width 57 height 8
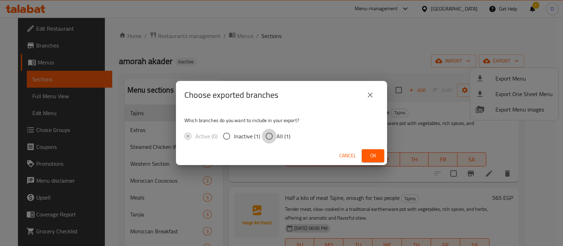
click at [273, 139] on input "All (1)" at bounding box center [269, 136] width 15 height 15
radio input "true"
click at [373, 157] on span "Ok" at bounding box center [373, 155] width 11 height 9
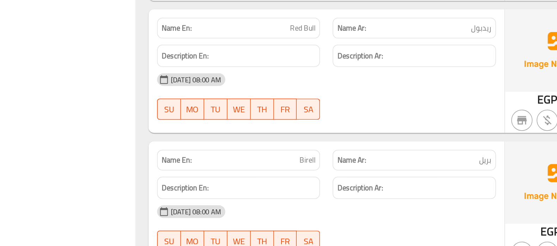
scroll to position [15936, 0]
copy span "Birell"
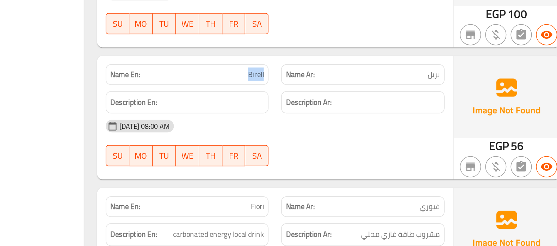
scroll to position [15968, 0]
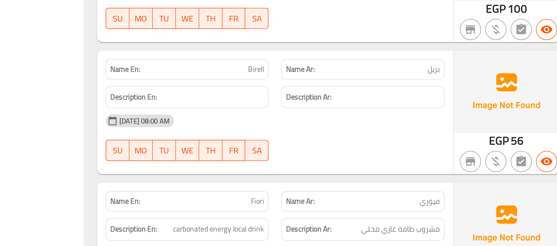
copy span "Fiori"
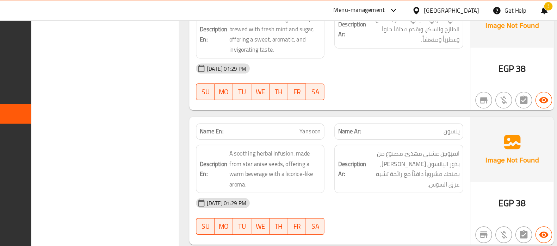
scroll to position [16910, 0]
copy span "Yansoon"
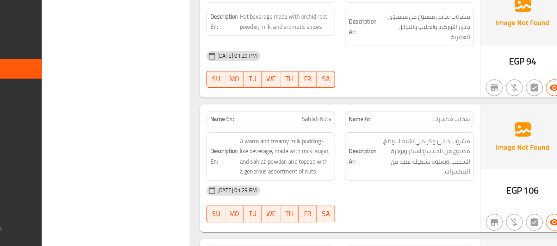
scroll to position [17392, 0]
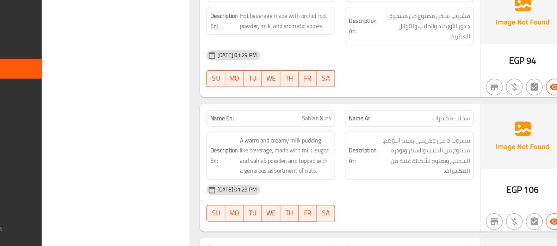
copy span "Salep"
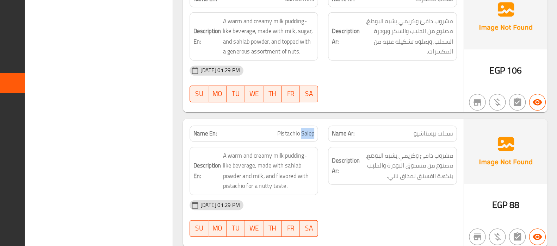
scroll to position [17505, 0]
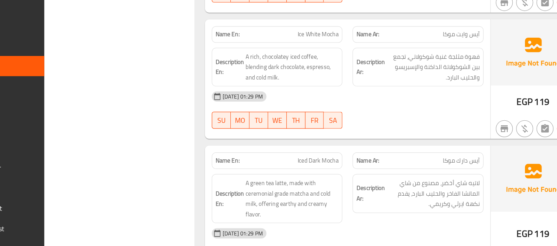
scroll to position [19555, 0]
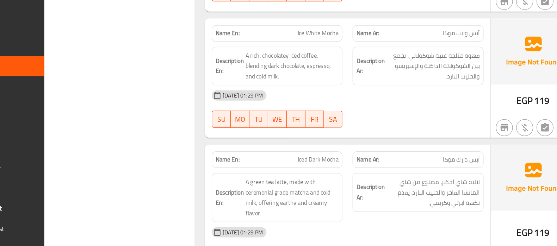
copy span "Iced Dark Mocha"
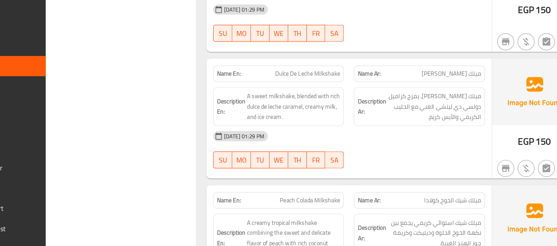
scroll to position [21260, 0]
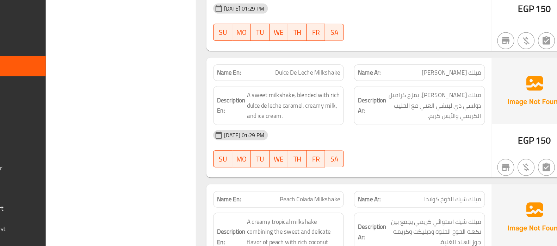
copy span "Peach Colada Milkshake"
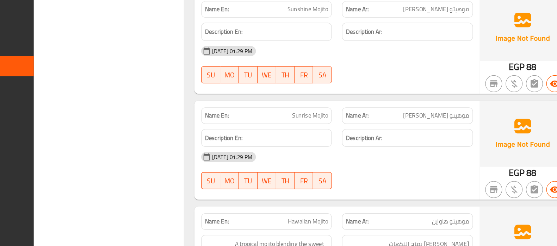
scroll to position [21983, 0]
copy span "Hawaiian"
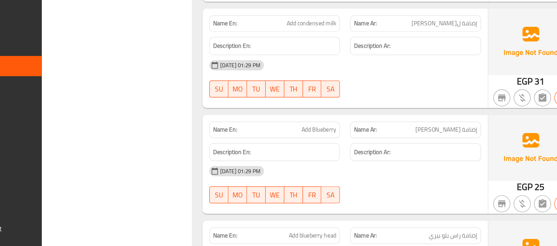
scroll to position [24235, 0]
copy span "Add blueberry head"
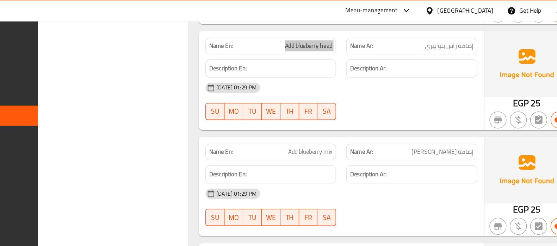
scroll to position [24433, 0]
drag, startPoint x: 309, startPoint y: 94, endPoint x: 340, endPoint y: 90, distance: 30.5
copy span "dulce de leche"
drag, startPoint x: 437, startPoint y: 90, endPoint x: 408, endPoint y: 90, distance: 28.5
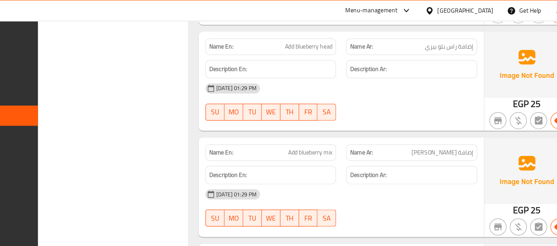
copy span "دولسي دريتشي"
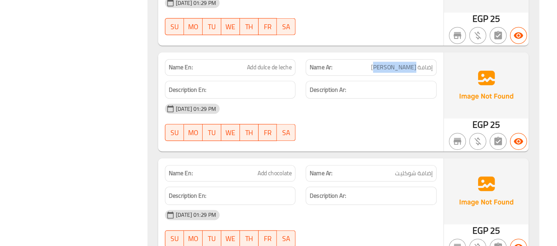
scroll to position [24638, 0]
